Goal: Contribute content: Contribute content

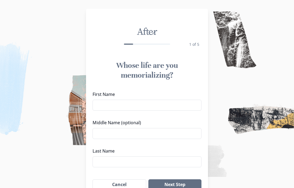
click at [142, 105] on input "First Name" at bounding box center [147, 105] width 109 height 11
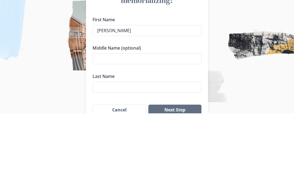
scroll to position [39, 0]
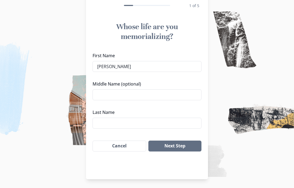
type input "[PERSON_NAME]"
click at [143, 124] on input "Last Name" at bounding box center [147, 123] width 109 height 11
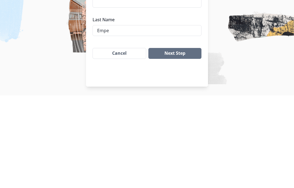
type input "[PERSON_NAME]"
click at [185, 141] on button "Next Step" at bounding box center [174, 146] width 53 height 11
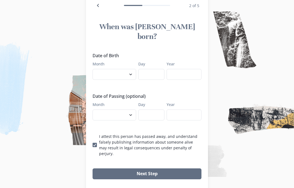
click at [134, 69] on select "January February March April May June July August September October November De…" at bounding box center [115, 74] width 44 height 11
select select "3"
click at [162, 69] on input "Day" at bounding box center [151, 74] width 26 height 11
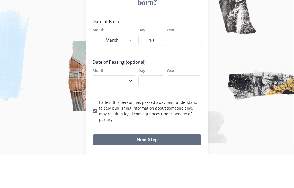
type input "10"
click at [188, 69] on input "Year" at bounding box center [184, 74] width 35 height 11
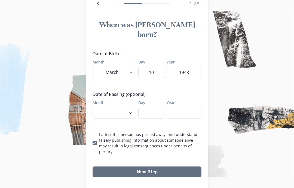
type input "1948"
click at [169, 166] on button "Next Step" at bounding box center [147, 171] width 109 height 11
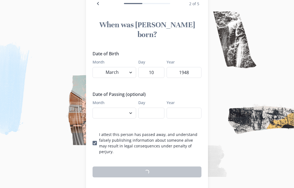
scroll to position [39, 0]
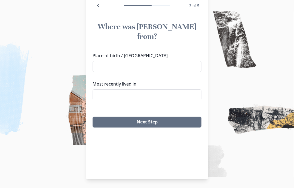
click at [135, 61] on input "Place of birth / [GEOGRAPHIC_DATA]" at bounding box center [147, 66] width 109 height 11
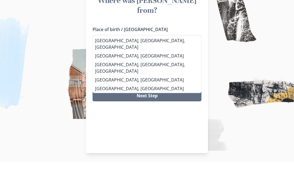
click at [142, 62] on li "[GEOGRAPHIC_DATA], [GEOGRAPHIC_DATA], [GEOGRAPHIC_DATA]" at bounding box center [147, 69] width 108 height 15
type input "[GEOGRAPHIC_DATA], [GEOGRAPHIC_DATA], [GEOGRAPHIC_DATA]"
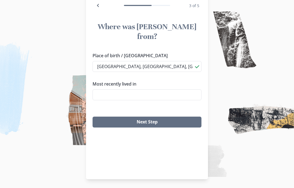
click at [170, 89] on input "Most recently lived in" at bounding box center [147, 94] width 109 height 11
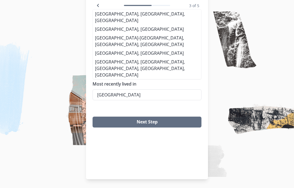
click at [146, 25] on li "[GEOGRAPHIC_DATA], [GEOGRAPHIC_DATA], [GEOGRAPHIC_DATA]" at bounding box center [147, 17] width 108 height 15
type input "[GEOGRAPHIC_DATA], [GEOGRAPHIC_DATA], [GEOGRAPHIC_DATA]"
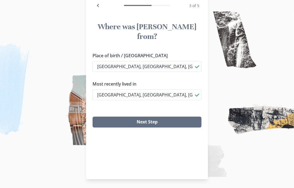
click at [184, 117] on button "Next Step" at bounding box center [147, 122] width 109 height 11
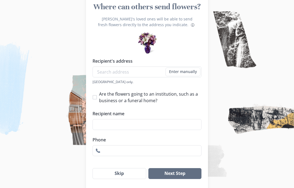
scroll to position [60, 0]
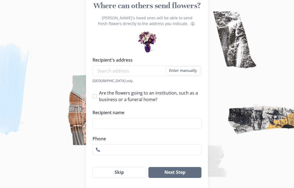
click at [127, 176] on button "Skip" at bounding box center [120, 172] width 54 height 11
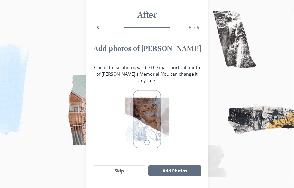
click at [187, 168] on button "Add Photos" at bounding box center [174, 170] width 53 height 11
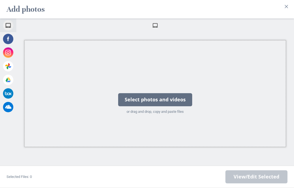
click at [176, 106] on div "Select photos and videos" at bounding box center [155, 99] width 74 height 13
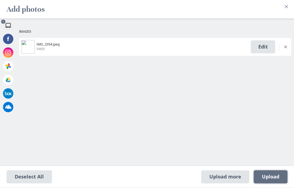
click at [278, 180] on span "Upload 1" at bounding box center [270, 177] width 17 height 6
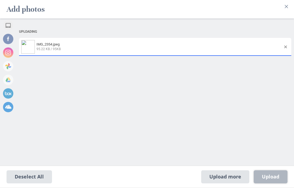
select select "2025"
select select "6"
select select "23"
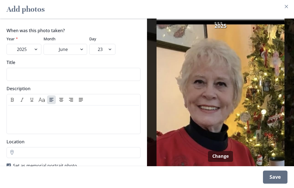
click at [83, 55] on select "January February March April May June July August September October" at bounding box center [66, 49] width 44 height 11
select select "9"
click at [37, 55] on select "2025 2024 2023 2022 2021 2020 2019 2018 2017 2016 2015 2014 2013 2012 2011 2010…" at bounding box center [24, 49] width 35 height 11
select select "2024"
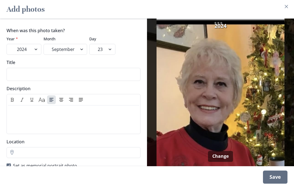
click at [80, 55] on select "January February March April May June July August September October November De…" at bounding box center [66, 49] width 44 height 11
select select "12"
click at [274, 184] on div "Save" at bounding box center [275, 177] width 25 height 13
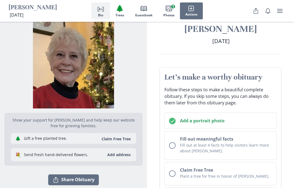
scroll to position [13, 0]
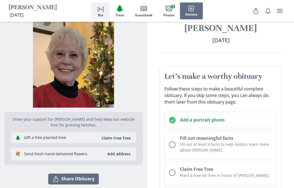
click at [172, 145] on div "Unchecked circle" at bounding box center [172, 144] width 7 height 7
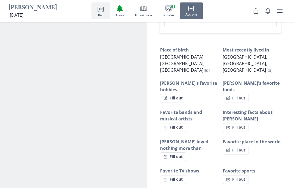
scroll to position [348, 0]
click at [182, 93] on button "Fill out" at bounding box center [173, 97] width 26 height 9
select select "[PERSON_NAME]'s favorite hobbies"
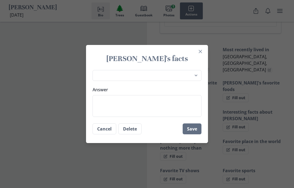
click at [124, 104] on textarea "Answer" at bounding box center [147, 106] width 109 height 22
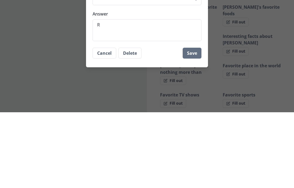
type textarea "R"
type textarea "x"
type textarea "Re"
type textarea "x"
type textarea "Rea"
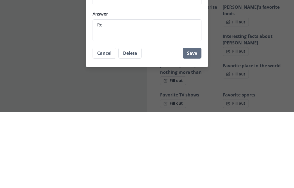
type textarea "x"
type textarea "Read"
type textarea "x"
type textarea "Readi"
type textarea "x"
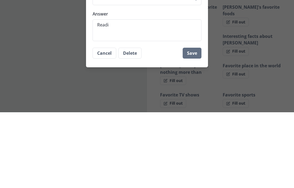
type textarea "Readin"
type textarea "x"
type textarea "Reading"
type textarea "x"
type textarea "Reading"
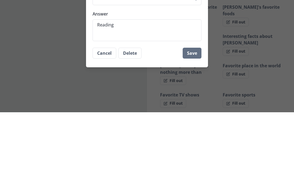
click at [191, 123] on button "Save" at bounding box center [192, 128] width 19 height 11
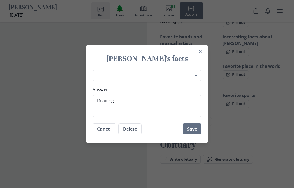
type textarea "x"
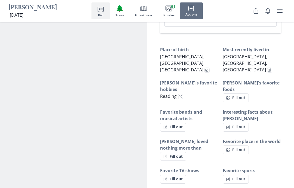
click at [239, 123] on button "Fill out" at bounding box center [236, 127] width 26 height 9
select select "Interesting facts about [PERSON_NAME]"
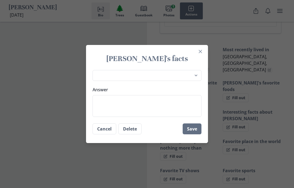
click at [111, 103] on textarea "Answer" at bounding box center [147, 106] width 109 height 22
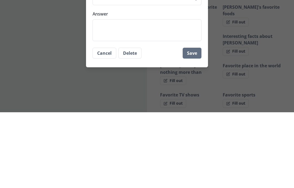
type textarea "x"
type textarea "L"
type textarea "x"
type textarea "Lo"
type textarea "x"
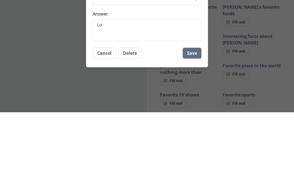
type textarea "Lov"
type textarea "x"
type textarea "Lovi"
type textarea "x"
type textarea "Lovin"
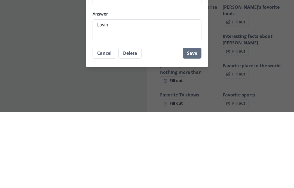
type textarea "x"
type textarea "Loving"
type textarea "x"
type textarea "Loving w"
type textarea "x"
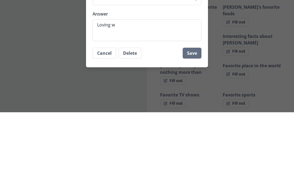
type textarea "Loving wi"
type textarea "x"
type textarea "Loving wif"
type textarea "x"
type textarea "Loving wife"
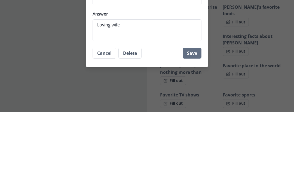
type textarea "x"
type textarea "Loving wife"
type textarea "x"
type textarea "Loving wife a"
type textarea "x"
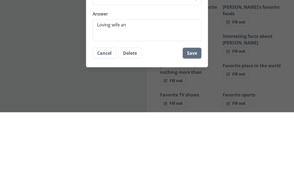
type textarea "Loving wife and"
type textarea "x"
type textarea "Loving wife and"
type textarea "x"
type textarea "Loving wife and m"
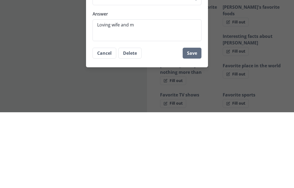
type textarea "x"
type textarea "Loving wife and mot"
type textarea "x"
type textarea "Loving wife and moth"
type textarea "x"
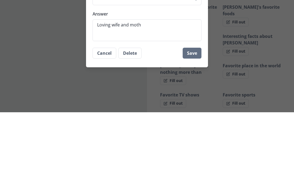
type textarea "Loving wife and [PERSON_NAME]"
type textarea "x"
type textarea "Loving wife and mother"
click at [191, 123] on button "Save" at bounding box center [192, 128] width 19 height 11
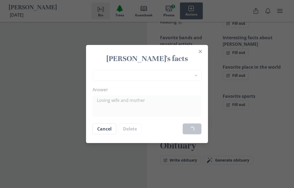
type textarea "x"
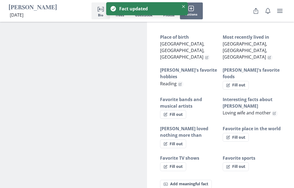
click at [239, 133] on button "Fill out" at bounding box center [236, 137] width 26 height 9
select select "Favorite place in the world"
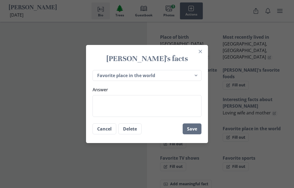
click at [134, 107] on textarea "Answer" at bounding box center [147, 106] width 109 height 22
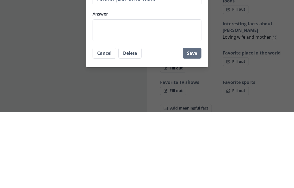
type textarea "x"
type textarea "Ni"
type textarea "x"
type textarea "Nia"
type textarea "x"
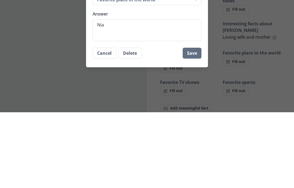
type textarea "Niag"
type textarea "x"
type textarea "Niagar"
type textarea "x"
type textarea "Niagara"
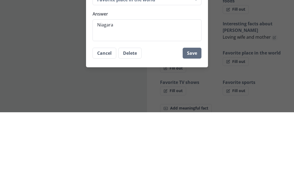
type textarea "x"
type textarea "Niagara f"
type textarea "x"
type textarea "Niagara fa"
type textarea "x"
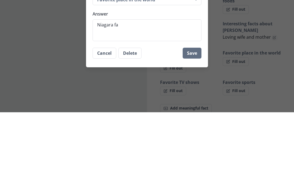
type textarea "Niagara fal"
type textarea "x"
type textarea "Niagara fall"
type textarea "x"
type textarea "[GEOGRAPHIC_DATA]"
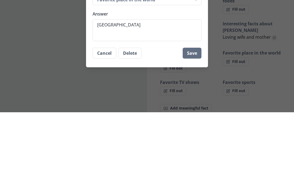
type textarea "x"
type textarea "[GEOGRAPHIC_DATA]"
click at [191, 123] on button "Save" at bounding box center [192, 128] width 19 height 11
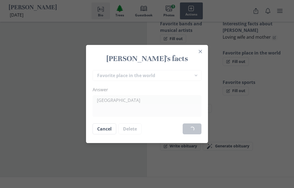
type textarea "x"
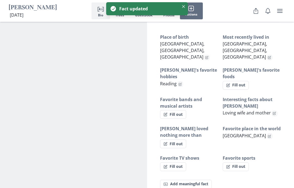
click at [181, 139] on button "Fill out" at bounding box center [173, 143] width 26 height 9
select select "[PERSON_NAME] loved nothing more than"
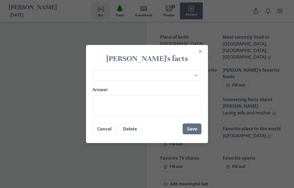
click at [117, 101] on textarea "Answer" at bounding box center [147, 106] width 109 height 22
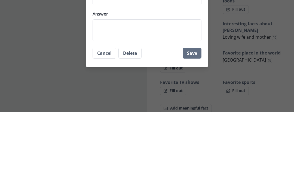
type textarea "x"
type textarea "F"
type textarea "x"
type textarea "Fam"
type textarea "x"
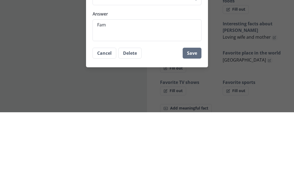
type textarea "Fami"
type textarea "x"
type textarea "Family"
type textarea "x"
type textarea "Family"
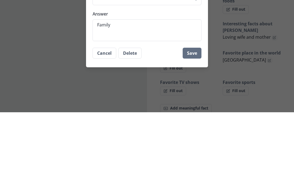
click at [195, 123] on button "Save" at bounding box center [192, 128] width 19 height 11
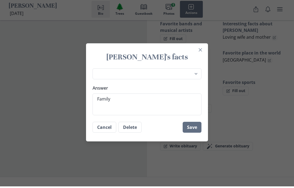
type textarea "x"
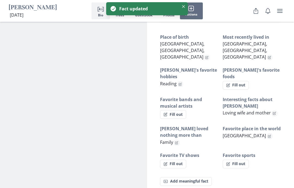
click at [177, 160] on button "Fill out" at bounding box center [173, 164] width 26 height 9
select select "Favorite TV shows"
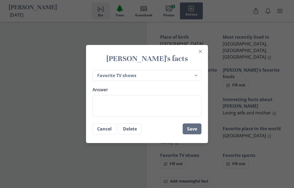
click at [118, 102] on textarea "Answer" at bounding box center [147, 106] width 109 height 22
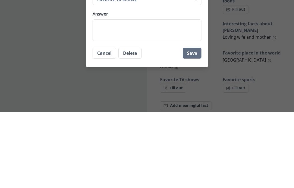
type textarea "x"
type textarea "A"
type textarea "x"
type textarea "All"
type textarea "x"
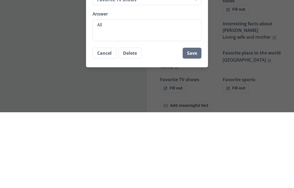
type textarea "All C"
type textarea "x"
type textarea "All Cr"
type textarea "x"
type textarea "All Cre"
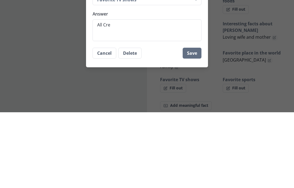
type textarea "x"
type textarea "All Creat"
type textarea "x"
type textarea "All Creatu"
type textarea "x"
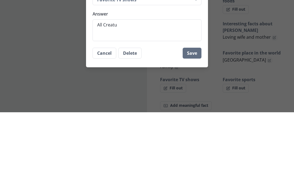
type textarea "All Creatur"
type textarea "x"
type textarea "All Creatures"
type textarea "x"
type textarea "All Creatures G"
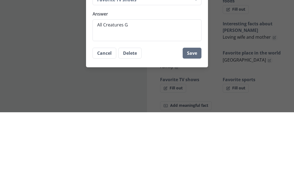
type textarea "x"
type textarea "All Creatures Gr"
type textarea "x"
type textarea "All Creatures Gre"
type textarea "x"
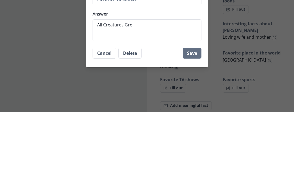
type textarea "All Creatures Grea"
type textarea "x"
type textarea "All Creatures Great"
type textarea "x"
type textarea "All Creatures Great a"
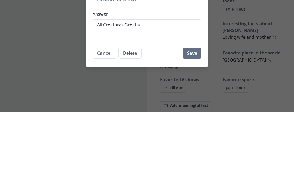
type textarea "x"
type textarea "All Creatures Great and"
type textarea "x"
type textarea "All Creatures Great and"
type textarea "x"
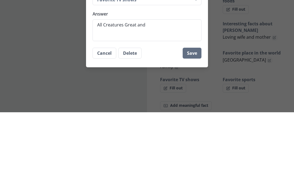
type textarea "All Creatures Great and S"
type textarea "x"
type textarea "All Creatures Great and Sm"
type textarea "x"
type textarea "All Creatures Great and Sma"
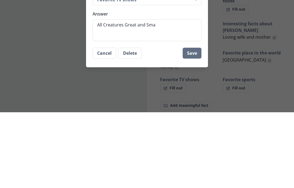
type textarea "x"
type textarea "All Creatures Great and Small"
type textarea "x"
type textarea "All Creatures Great and Small"
click at [192, 123] on button "Save" at bounding box center [192, 128] width 19 height 11
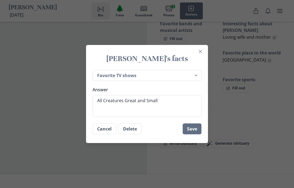
type textarea "x"
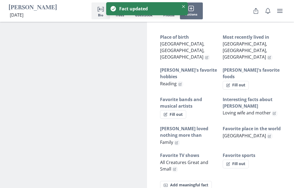
click at [247, 152] on h3 "Favorite sports" at bounding box center [252, 155] width 58 height 7
click at [241, 160] on button "Fill out" at bounding box center [236, 164] width 26 height 9
select select "Favorite sports"
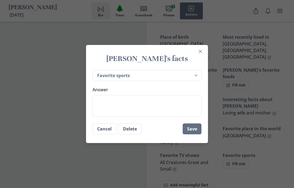
click at [107, 101] on textarea "Answer" at bounding box center [147, 106] width 109 height 22
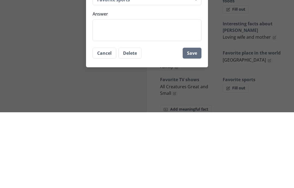
type textarea "x"
type textarea "G"
type textarea "x"
type textarea "Gra"
type textarea "x"
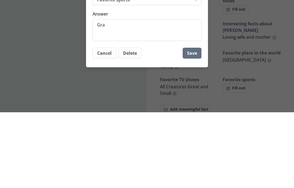
type textarea "Gran"
type textarea "x"
type textarea "Grand"
type textarea "x"
type textarea "Grandd"
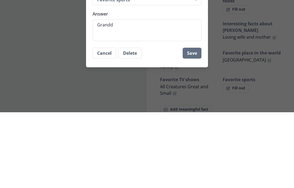
type textarea "x"
type textarea "Granddau"
type textarea "x"
type textarea "Granddaug"
type textarea "x"
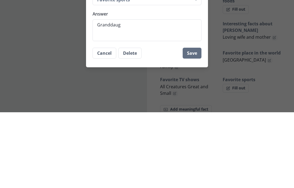
type textarea "Granddaugh"
type textarea "x"
type textarea "Granddaught"
type textarea "x"
type textarea "Granddaughter"
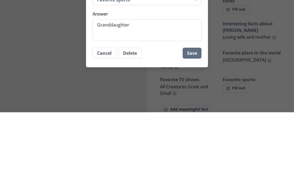
type textarea "x"
type textarea "Granddaughters"
type textarea "x"
type textarea "Granddaughters"
type textarea "x"
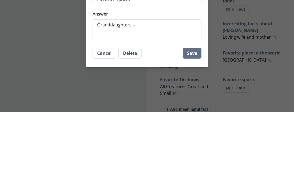
type textarea "Granddaughters so"
type textarea "x"
type textarea "Granddaughters soc"
type textarea "x"
type textarea "Granddaughters socce"
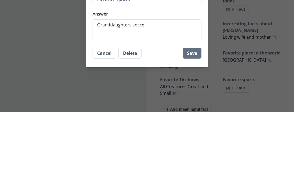
type textarea "x"
type textarea "Granddaughters soccer"
type textarea "x"
type textarea "Granddaughters soccer"
type textarea "x"
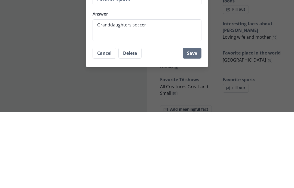
type textarea "Granddaughters soccer g"
type textarea "x"
type textarea "Granddaughters soccer ga"
type textarea "x"
type textarea "Granddaughters soccer gam"
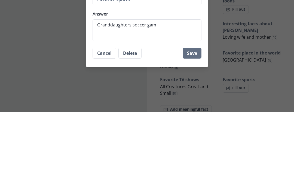
type textarea "x"
type textarea "Granddaughters soccer game"
type textarea "x"
type textarea "Granddaughters soccer games"
type textarea "x"
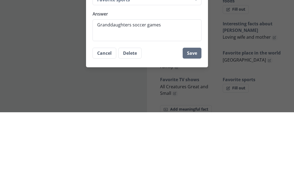
type textarea "Granddaughters soccer games"
click at [193, 123] on button "Save" at bounding box center [192, 128] width 19 height 11
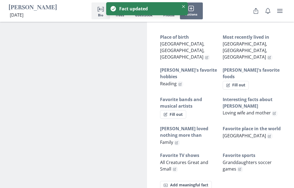
click at [197, 181] on button "Fact Add meaningful fact" at bounding box center [186, 185] width 52 height 9
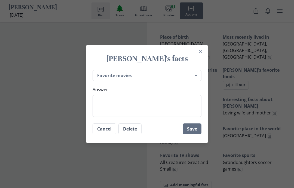
click at [105, 130] on button "Cancel" at bounding box center [105, 128] width 24 height 11
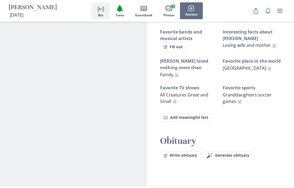
scroll to position [417, 0]
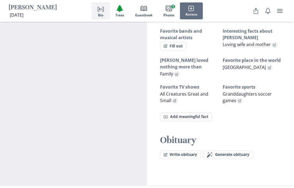
click at [184, 150] on button "Write obituary" at bounding box center [180, 154] width 41 height 9
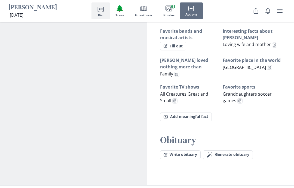
click at [240, 152] on span "Generate obituary" at bounding box center [232, 154] width 34 height 5
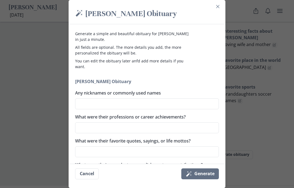
click at [114, 126] on textarea "What were their professions or career achievements?" at bounding box center [147, 127] width 144 height 11
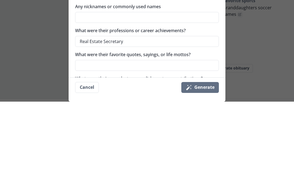
scroll to position [503, 0]
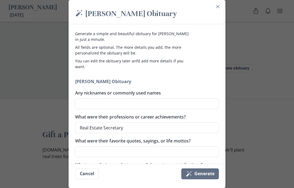
click at [116, 154] on textarea "What were their favorite quotes, sayings, or life mottos?" at bounding box center [147, 151] width 144 height 11
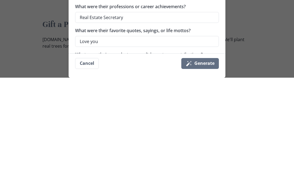
click at [120, 170] on textarea "What were their proudest accomplishments or contributions?" at bounding box center [147, 175] width 144 height 11
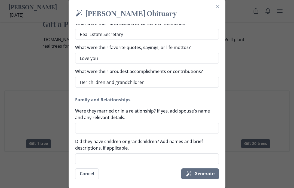
scroll to position [96, 0]
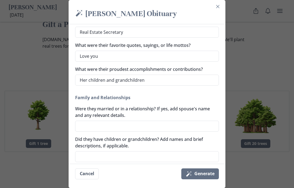
click at [106, 126] on textarea "Were they married or in a relationship? If yes, add spouse's name and any relev…" at bounding box center [147, 126] width 144 height 11
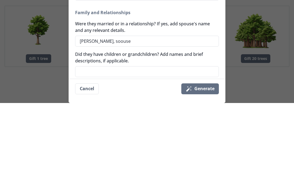
click at [114, 151] on textarea "Did they have children or grandchildren? Add names and brief descriptions, if a…" at bounding box center [147, 156] width 144 height 11
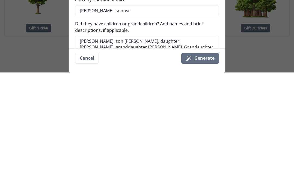
scroll to position [729, 0]
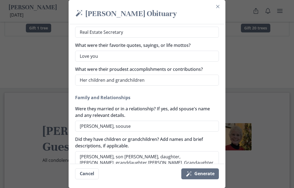
click at [143, 124] on textarea "[PERSON_NAME], soouse" at bounding box center [147, 126] width 144 height 11
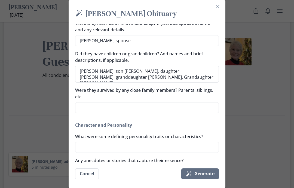
scroll to position [181, 0]
click at [102, 103] on textarea "Were they survived by any close family members? Parents, siblings, etc." at bounding box center [147, 107] width 144 height 11
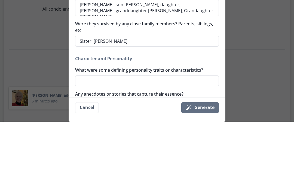
scroll to position [880, 0]
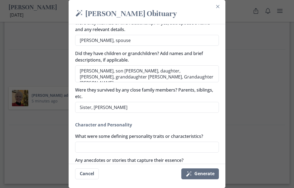
click at [132, 144] on textarea "What were some defining personality traits or characteristics?" at bounding box center [147, 147] width 144 height 11
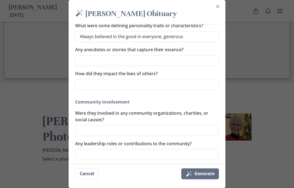
scroll to position [295, 0]
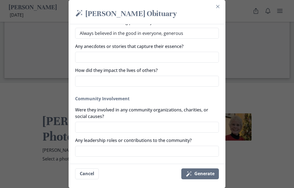
click at [139, 126] on textarea "Were they involved in any community organizations, charities, or social causes?" at bounding box center [147, 127] width 144 height 11
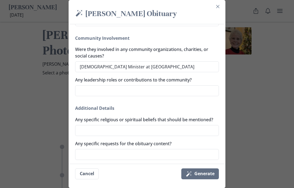
scroll to position [356, 0]
click at [203, 179] on button "Magic wand Generate" at bounding box center [200, 173] width 38 height 11
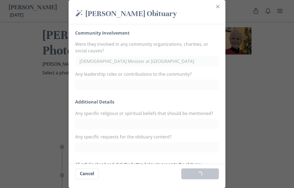
scroll to position [348, 0]
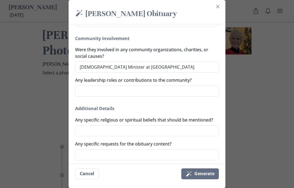
click at [204, 179] on button "Magic wand Generate" at bounding box center [200, 173] width 38 height 11
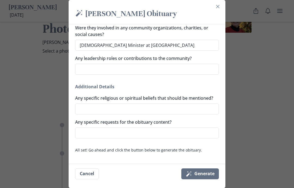
scroll to position [377, 0]
